Goal: Information Seeking & Learning: Learn about a topic

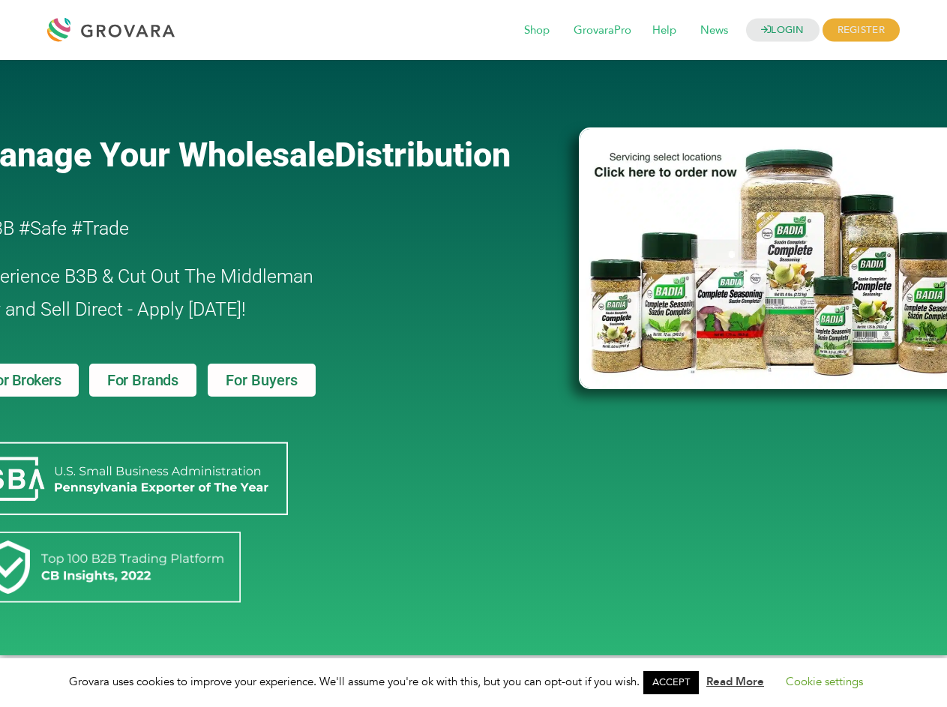
click at [676, 682] on link "ACCEPT" at bounding box center [670, 682] width 55 height 23
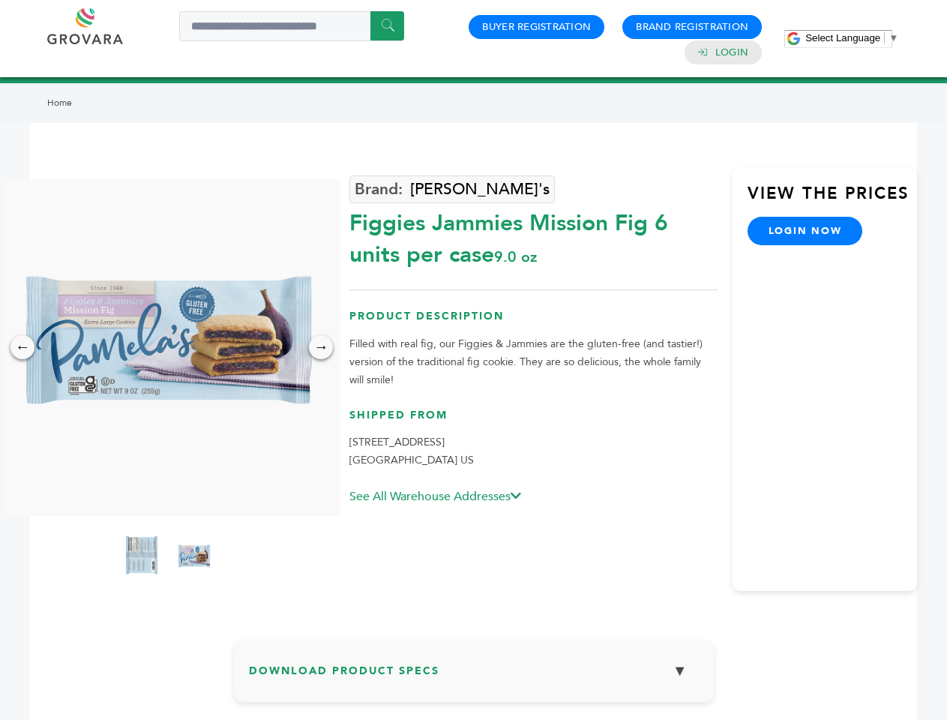
click at [852, 37] on span "Select Language" at bounding box center [842, 37] width 75 height 11
click at [168, 347] on img at bounding box center [167, 346] width 337 height 337
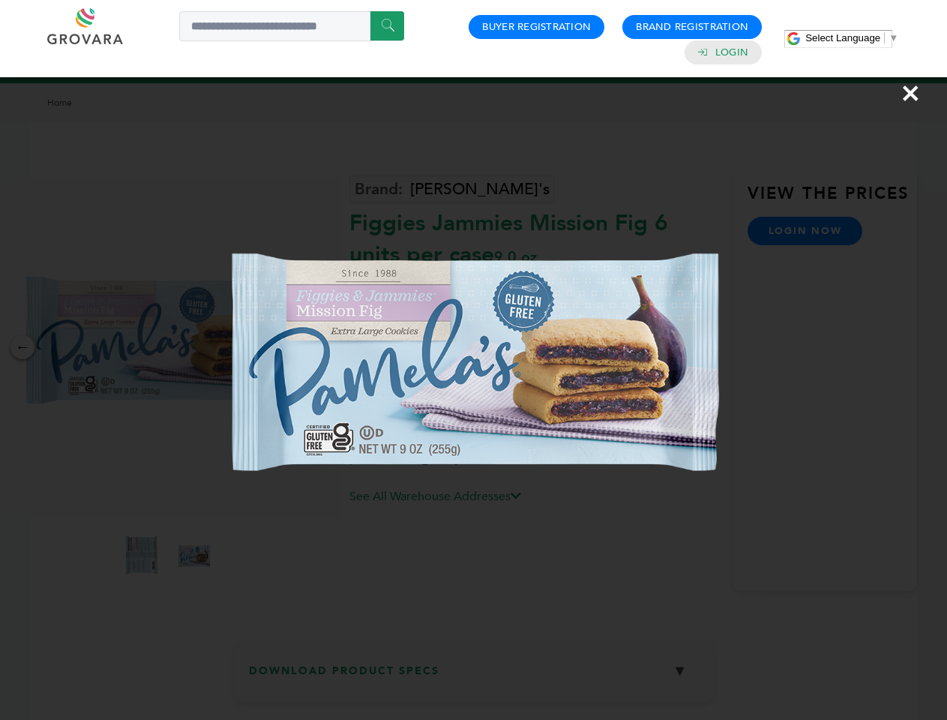
click at [22, 347] on div "×" at bounding box center [473, 360] width 947 height 720
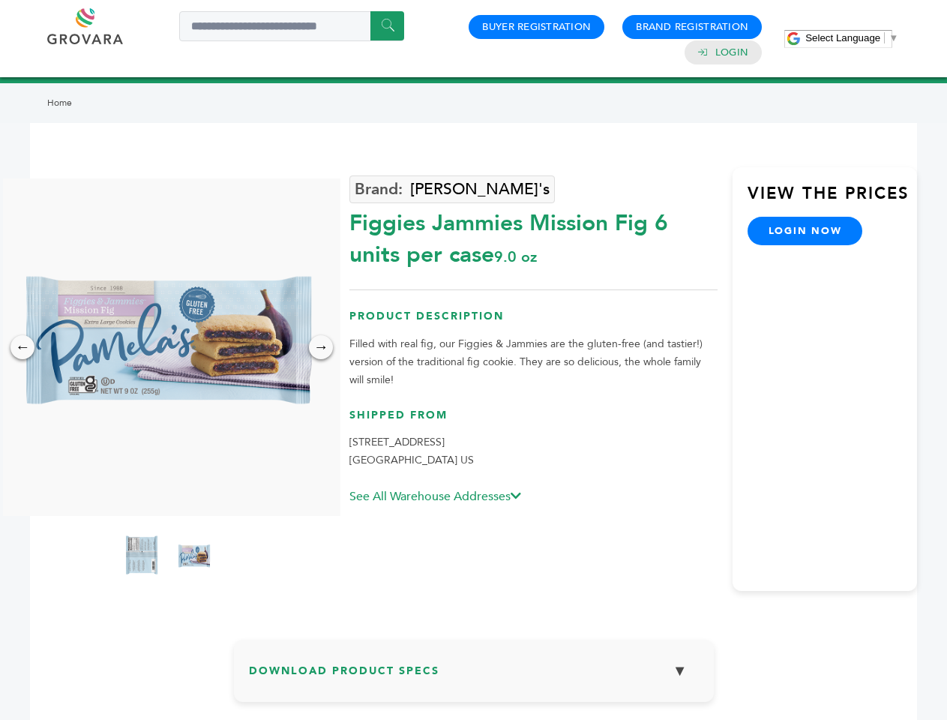
click at [321, 347] on div "→" at bounding box center [321, 347] width 24 height 24
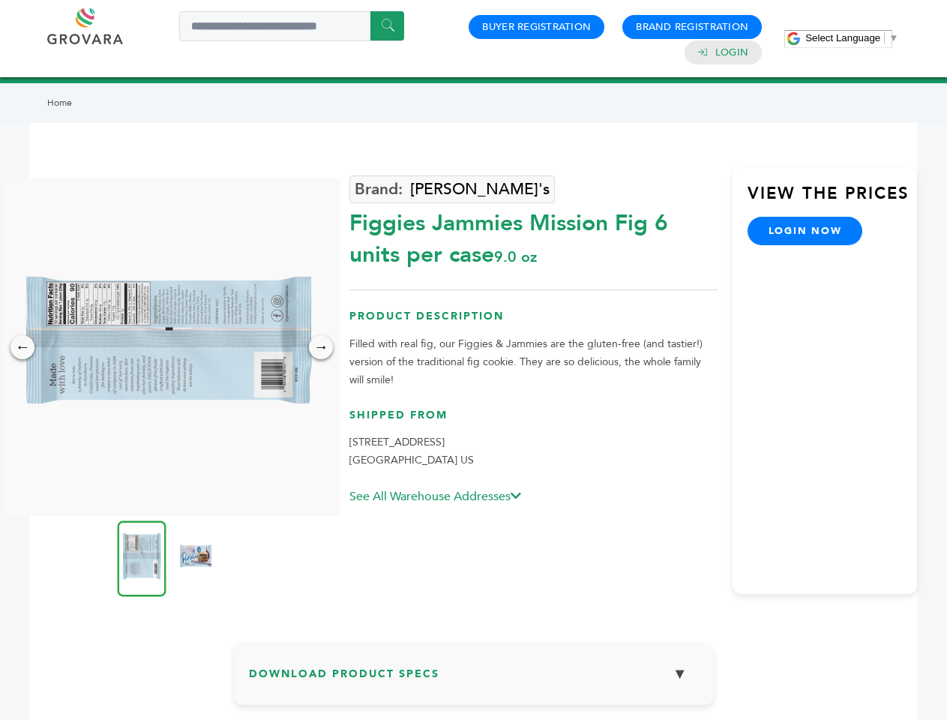
click at [142, 557] on img at bounding box center [142, 558] width 49 height 76
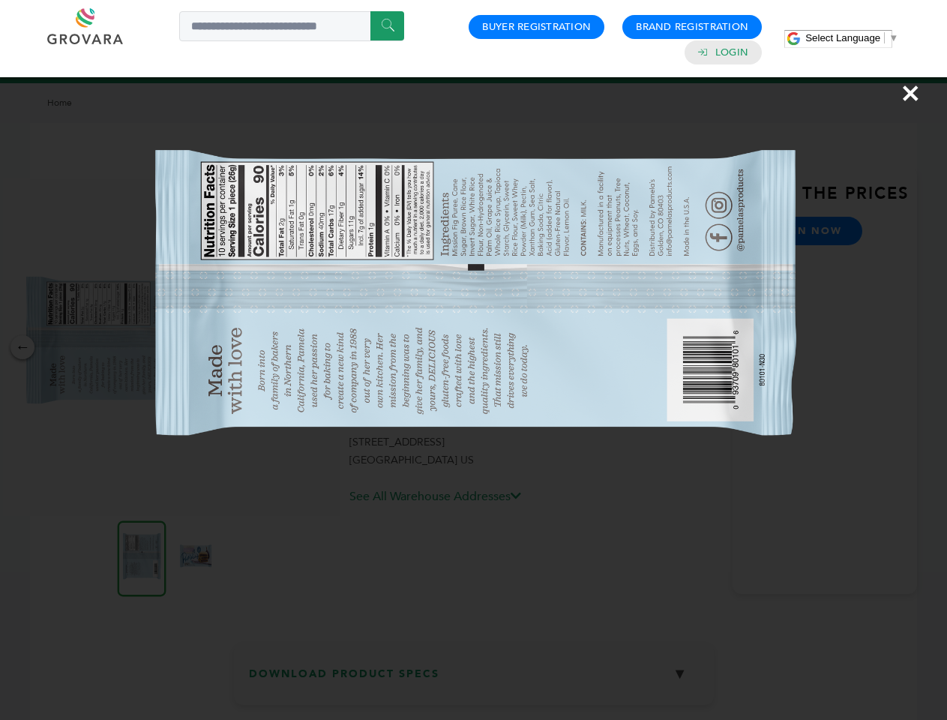
click at [194, 557] on div "×" at bounding box center [473, 360] width 947 height 720
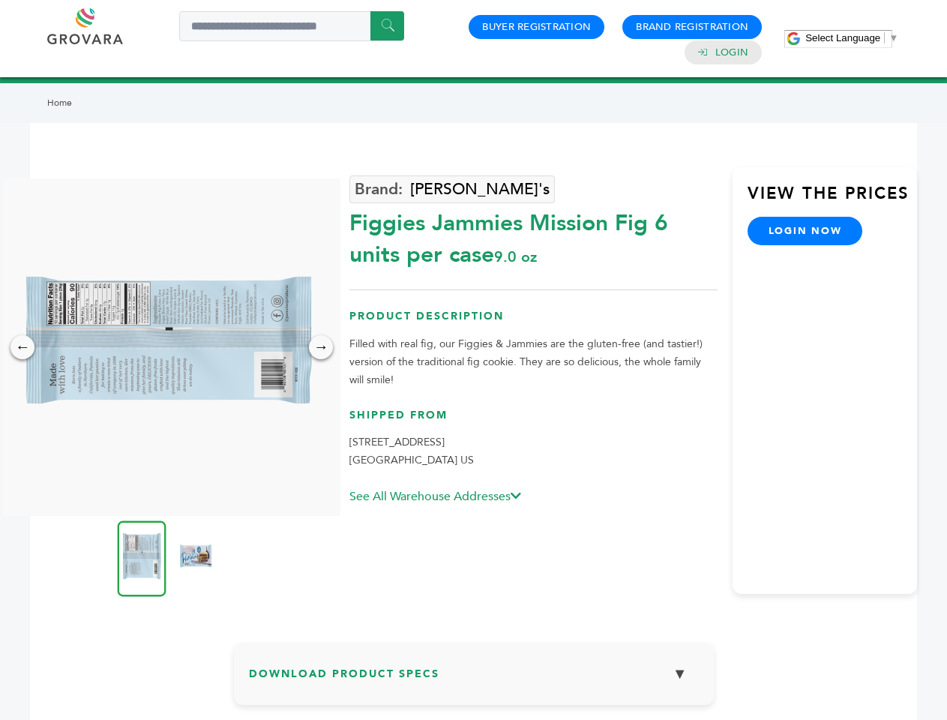
click at [474, 676] on h3 "Download Product Specs ▼" at bounding box center [474, 679] width 450 height 43
